Goal: Task Accomplishment & Management: Use online tool/utility

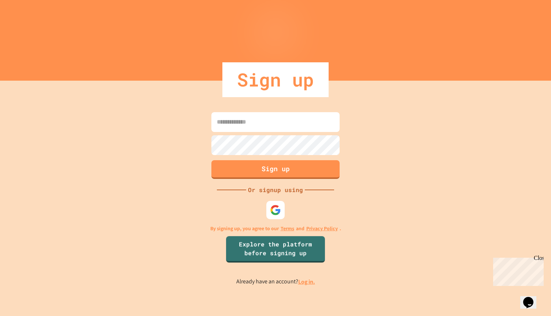
click at [309, 282] on link "Log in." at bounding box center [306, 282] width 17 height 8
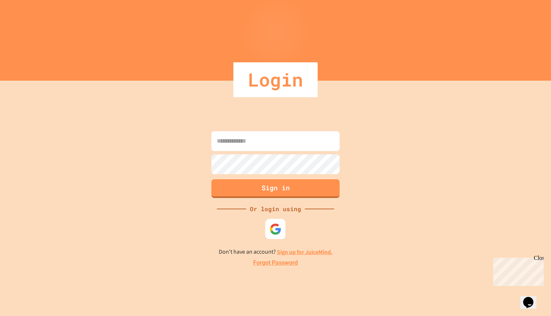
click at [278, 230] on img at bounding box center [276, 229] width 12 height 12
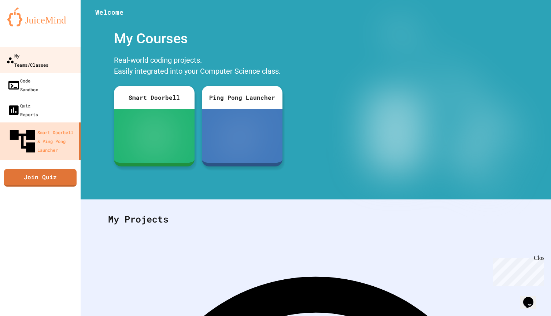
click at [63, 50] on link "My Teams/Classes" at bounding box center [40, 60] width 83 height 26
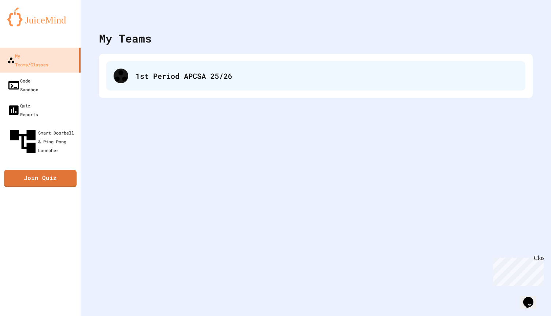
click at [159, 78] on div "1st Period APCSA 25/26" at bounding box center [327, 75] width 383 height 11
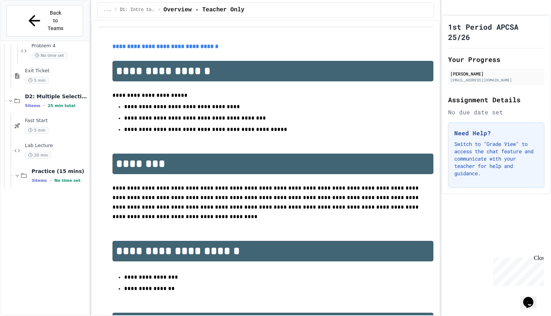
scroll to position [1793, 0]
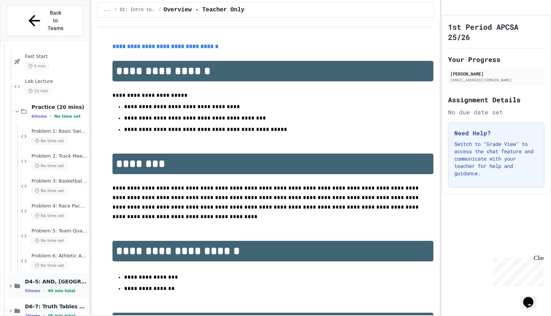
click at [11, 283] on icon at bounding box center [10, 286] width 7 height 7
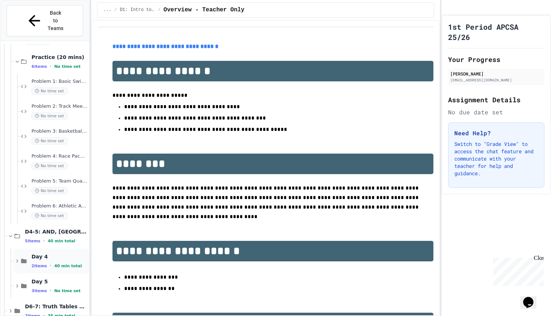
click at [64, 253] on span "Day 4" at bounding box center [60, 256] width 56 height 7
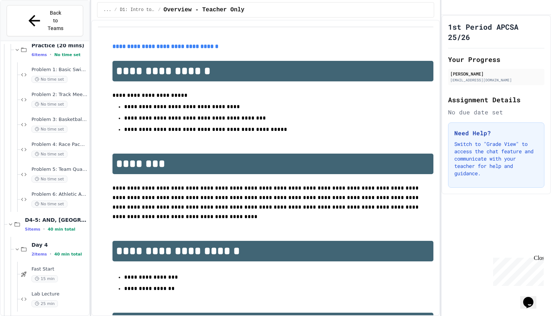
scroll to position [1854, 0]
click at [72, 192] on span "Problem 6: Athletic Achievement Tracker" at bounding box center [60, 195] width 56 height 6
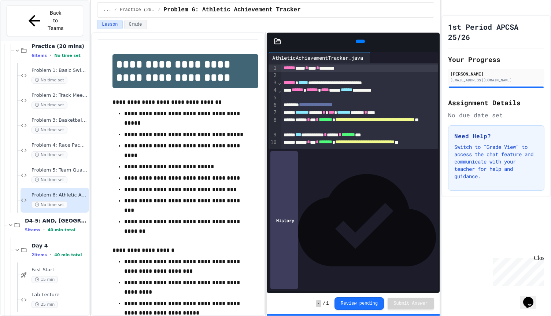
scroll to position [94, 0]
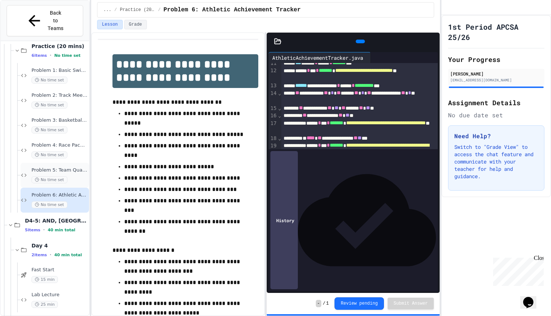
click at [72, 176] on div "No time set" at bounding box center [60, 179] width 56 height 7
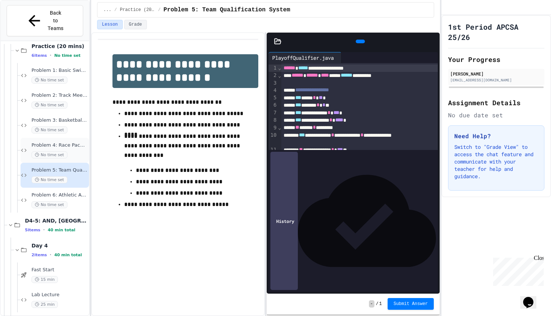
click at [74, 142] on div "Problem 4: Race Pace Calculator No time set" at bounding box center [60, 150] width 56 height 16
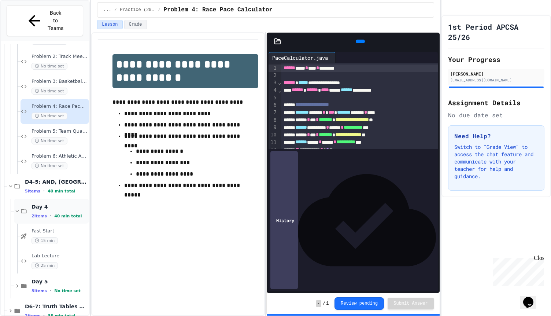
click at [62, 203] on div "Day 4 2 items • 40 min total" at bounding box center [60, 210] width 56 height 15
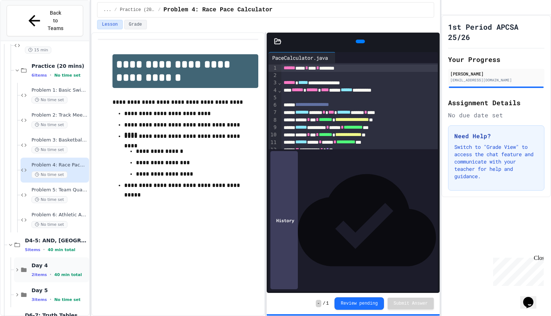
click at [55, 262] on span "Day 4" at bounding box center [60, 265] width 56 height 7
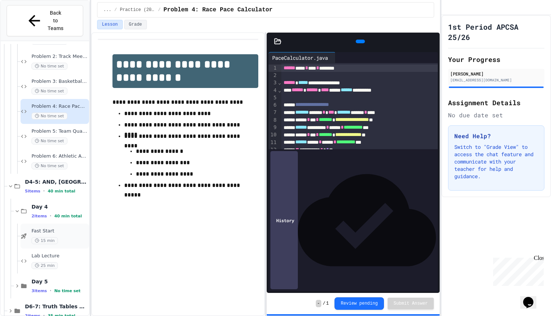
click at [71, 228] on div "Fast Start 15 min" at bounding box center [60, 236] width 56 height 16
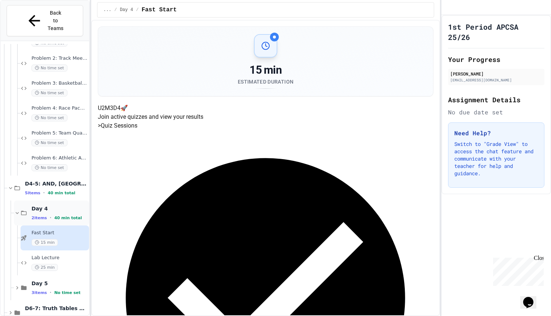
scroll to position [1893, 0]
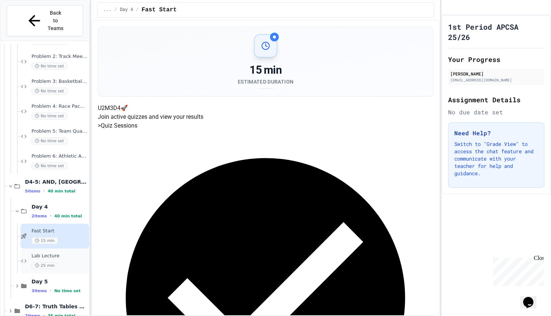
click at [70, 253] on div "Lab Lecture 25 min" at bounding box center [60, 261] width 56 height 16
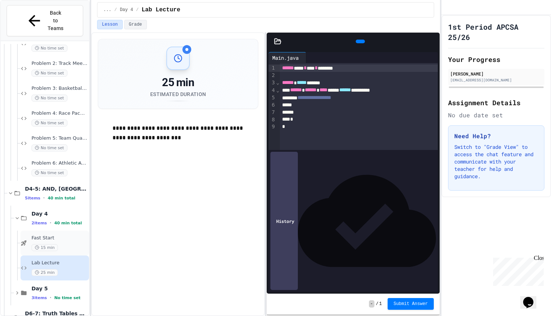
scroll to position [1893, 0]
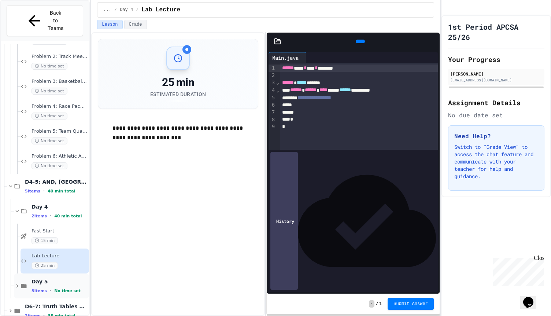
click at [61, 278] on span "Day 5" at bounding box center [60, 281] width 56 height 7
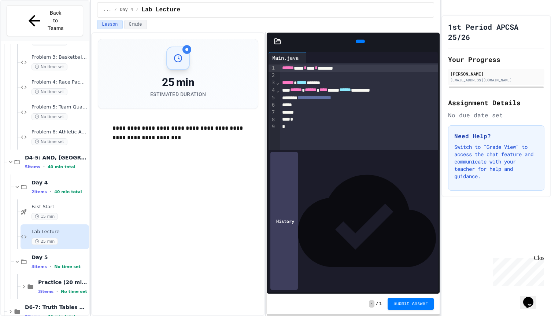
scroll to position [1918, 0]
click at [52, 278] on span "Practice (20 mins)" at bounding box center [62, 281] width 49 height 7
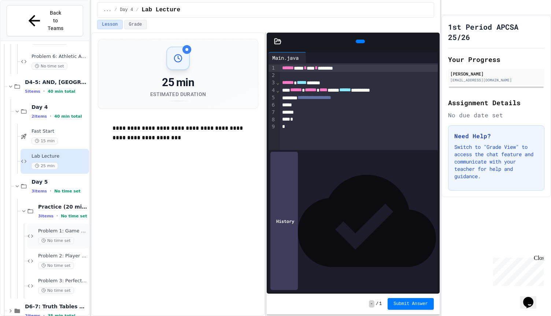
click at [79, 228] on span "Problem 1: Game Day Checker" at bounding box center [62, 231] width 49 height 6
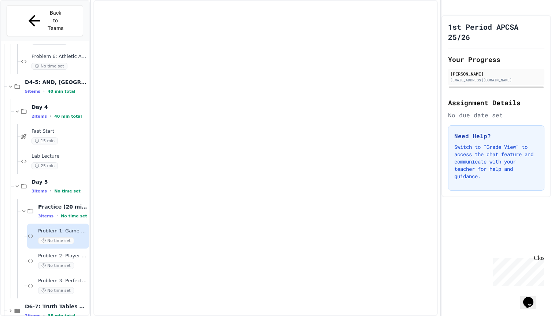
scroll to position [1984, 0]
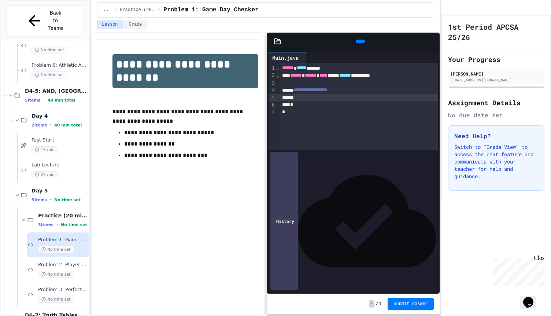
click at [323, 98] on div at bounding box center [359, 97] width 158 height 7
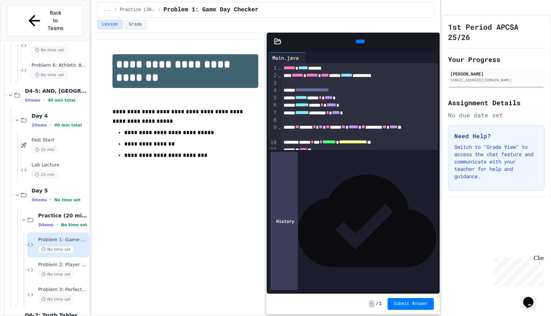
click at [359, 41] on icon at bounding box center [359, 41] width 0 height 0
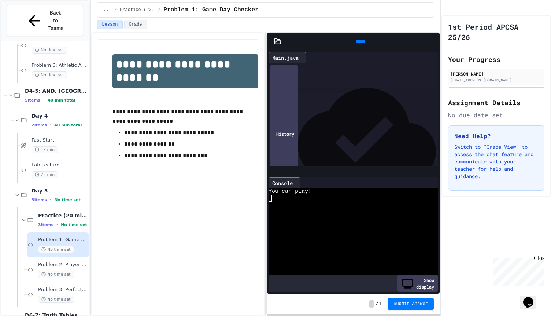
scroll to position [5, 0]
click at [336, 99] on span "*****" at bounding box center [331, 99] width 10 height 5
click at [362, 43] on icon at bounding box center [364, 45] width 4 height 5
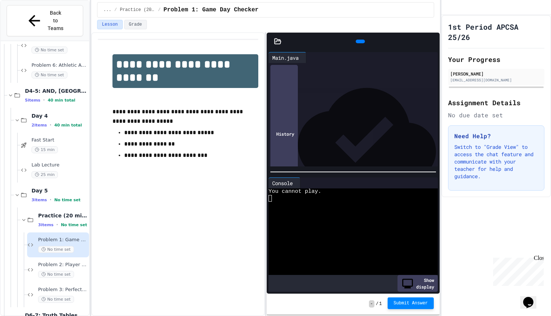
click at [416, 300] on button "Submit Answer" at bounding box center [411, 303] width 46 height 12
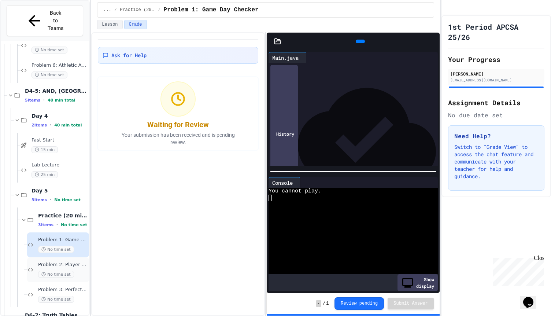
click at [82, 257] on div "Problem 2: Player Eligibility No time set" at bounding box center [58, 269] width 62 height 25
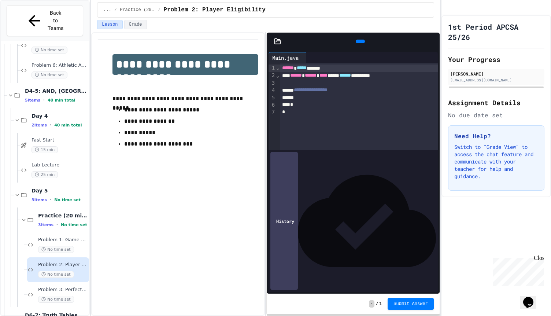
click at [320, 100] on div at bounding box center [359, 97] width 158 height 7
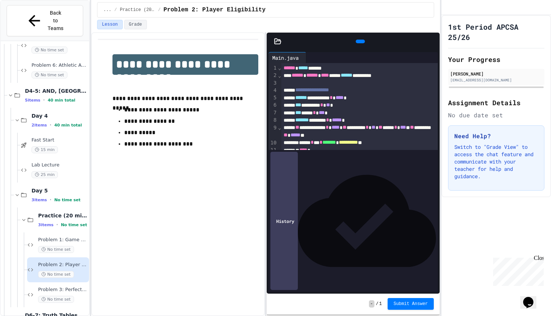
click at [359, 41] on icon at bounding box center [359, 41] width 0 height 0
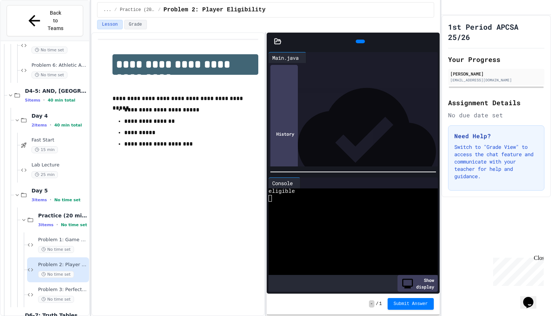
scroll to position [13, 0]
click at [342, 108] on span "*****" at bounding box center [337, 106] width 10 height 5
click at [359, 40] on div at bounding box center [360, 42] width 9 height 4
click at [340, 107] on span "****" at bounding box center [336, 106] width 8 height 5
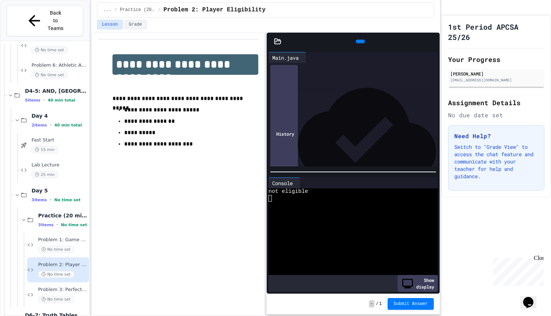
click at [340, 107] on span "****" at bounding box center [336, 106] width 8 height 5
click at [330, 92] on span "**" at bounding box center [328, 91] width 4 height 5
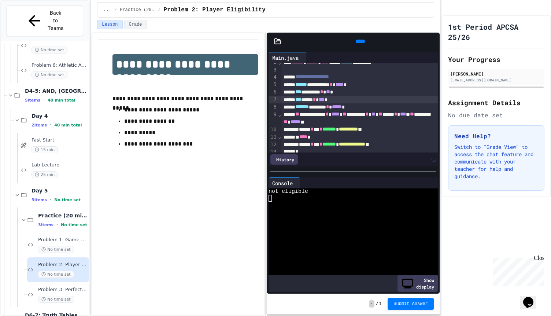
click at [325, 100] on span "***" at bounding box center [322, 99] width 6 height 5
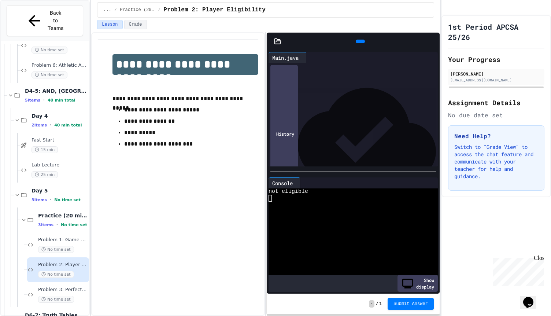
click at [361, 40] on div at bounding box center [360, 42] width 9 height 4
click at [330, 91] on span "**" at bounding box center [328, 91] width 4 height 5
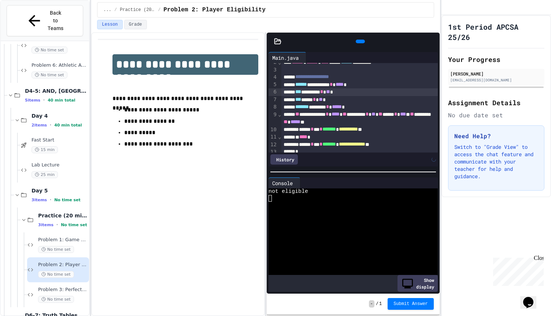
click at [359, 41] on icon at bounding box center [359, 41] width 0 height 0
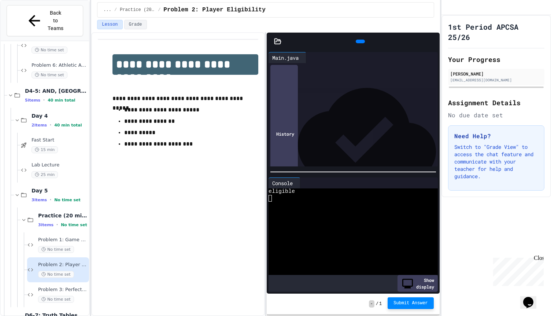
click at [411, 304] on span "Submit Answer" at bounding box center [411, 303] width 34 height 6
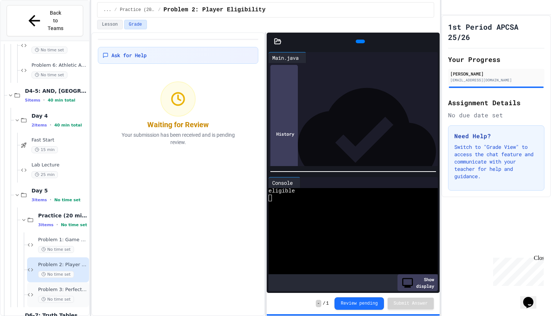
click at [76, 287] on span "Problem 3: Perfect Game Checker" at bounding box center [62, 290] width 49 height 6
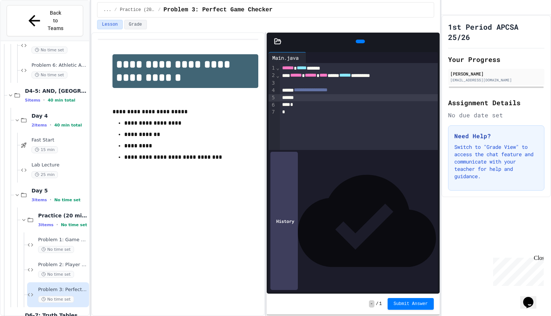
click at [320, 99] on div at bounding box center [359, 97] width 158 height 7
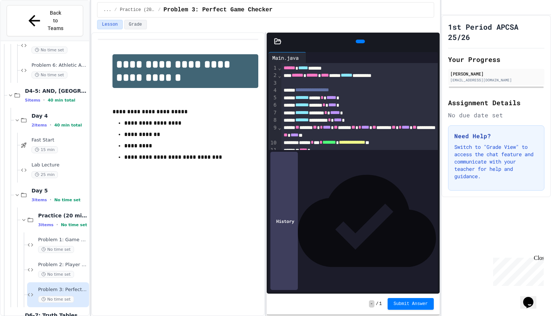
click at [361, 47] on div at bounding box center [360, 41] width 16 height 11
click at [356, 43] on div at bounding box center [360, 42] width 9 height 4
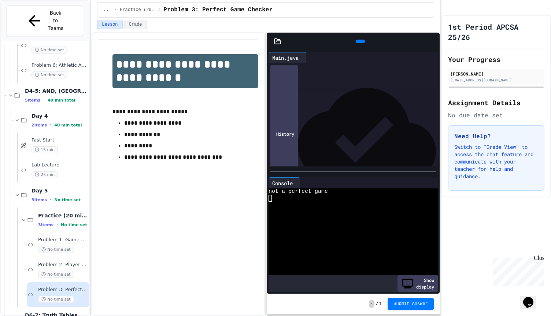
click at [336, 107] on span "****" at bounding box center [332, 104] width 8 height 5
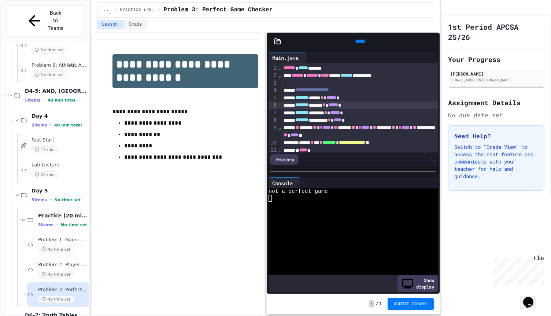
click at [362, 43] on icon at bounding box center [364, 45] width 4 height 5
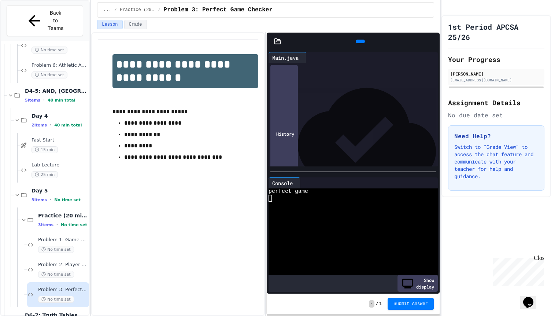
click at [342, 120] on span "****" at bounding box center [338, 119] width 8 height 5
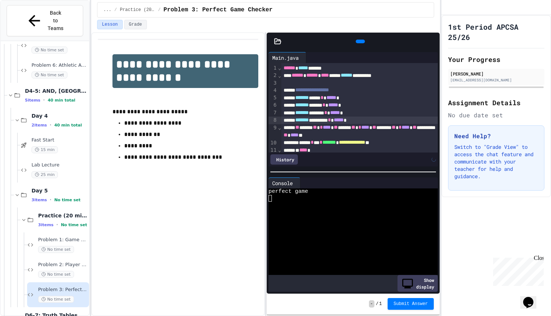
click at [356, 40] on div at bounding box center [360, 42] width 9 height 4
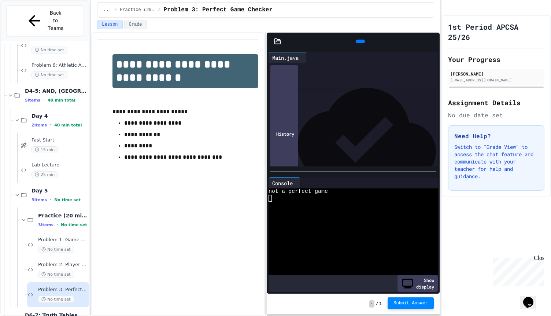
click at [418, 302] on span "Submit Answer" at bounding box center [411, 303] width 34 height 6
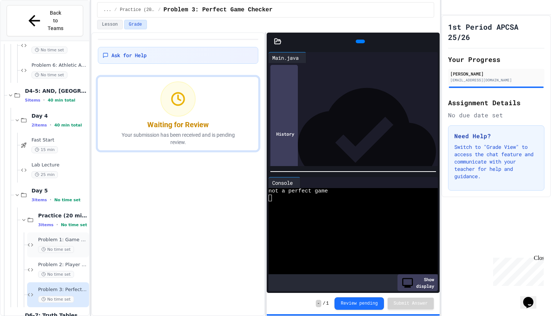
scroll to position [1993, 0]
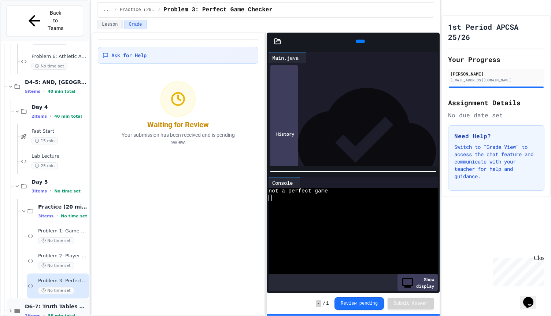
click at [10, 307] on icon at bounding box center [10, 310] width 7 height 7
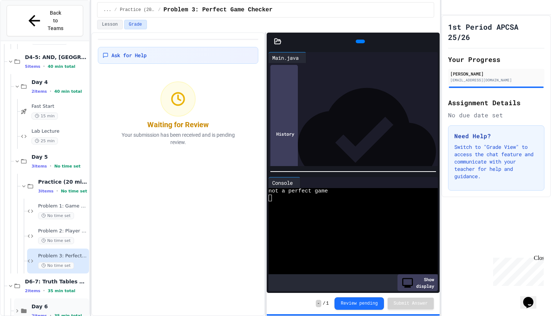
click at [17, 307] on icon at bounding box center [17, 310] width 7 height 7
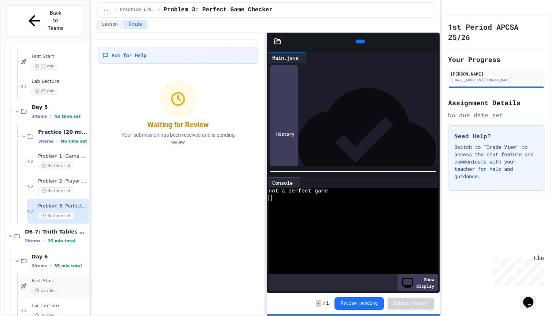
click at [64, 278] on div "Fast Start 15 min" at bounding box center [60, 286] width 56 height 16
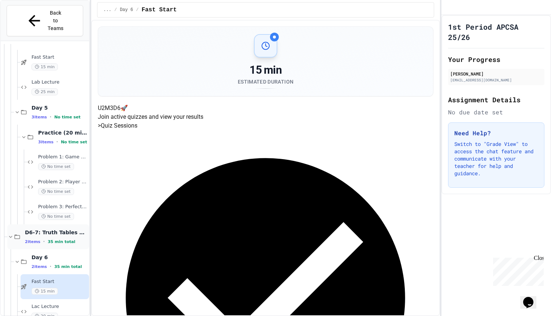
scroll to position [2067, 0]
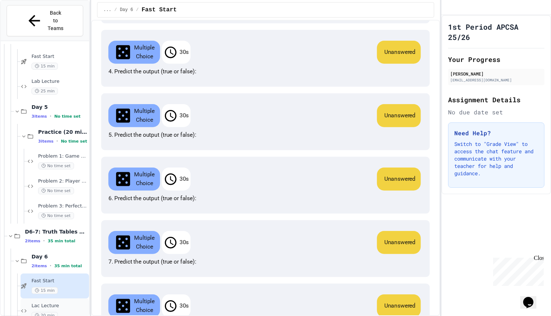
scroll to position [442, 0]
click at [65, 303] on span "Lac Lecture" at bounding box center [60, 306] width 56 height 6
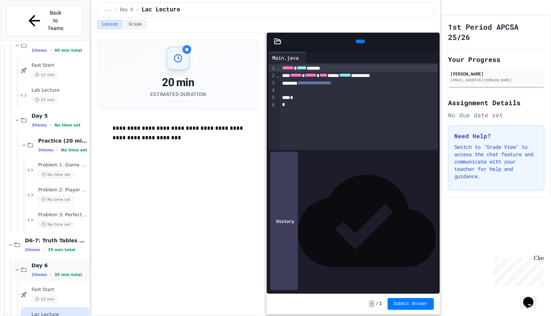
scroll to position [2067, 0]
